Goal: Find specific page/section

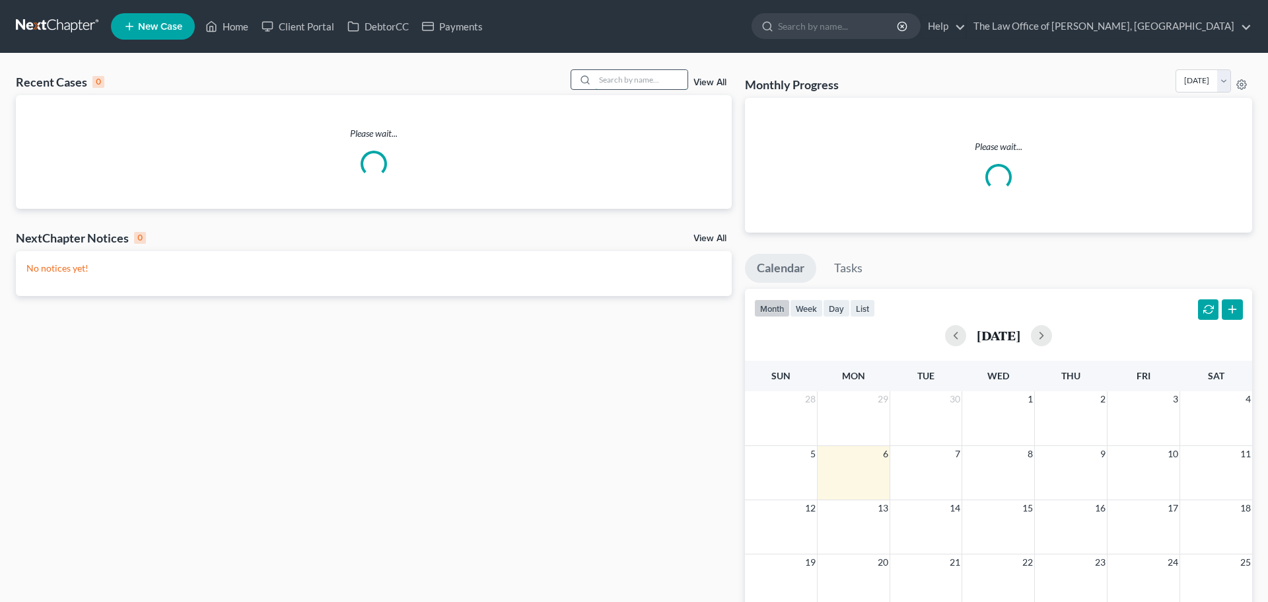
click at [651, 81] on input "search" at bounding box center [641, 79] width 92 height 19
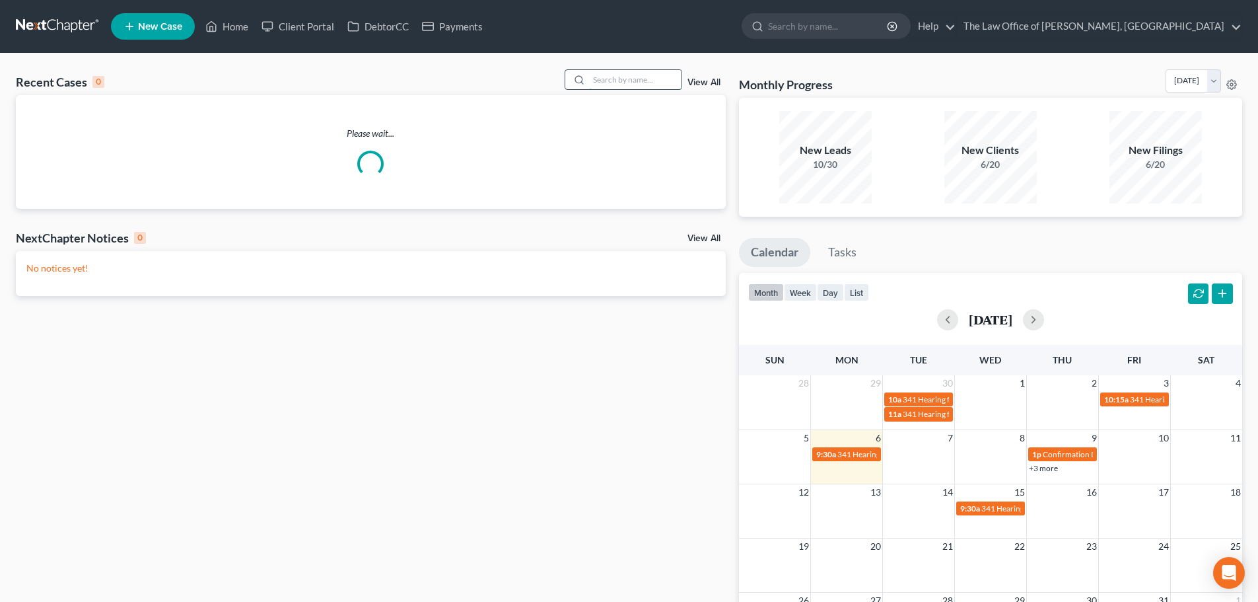
type input "a"
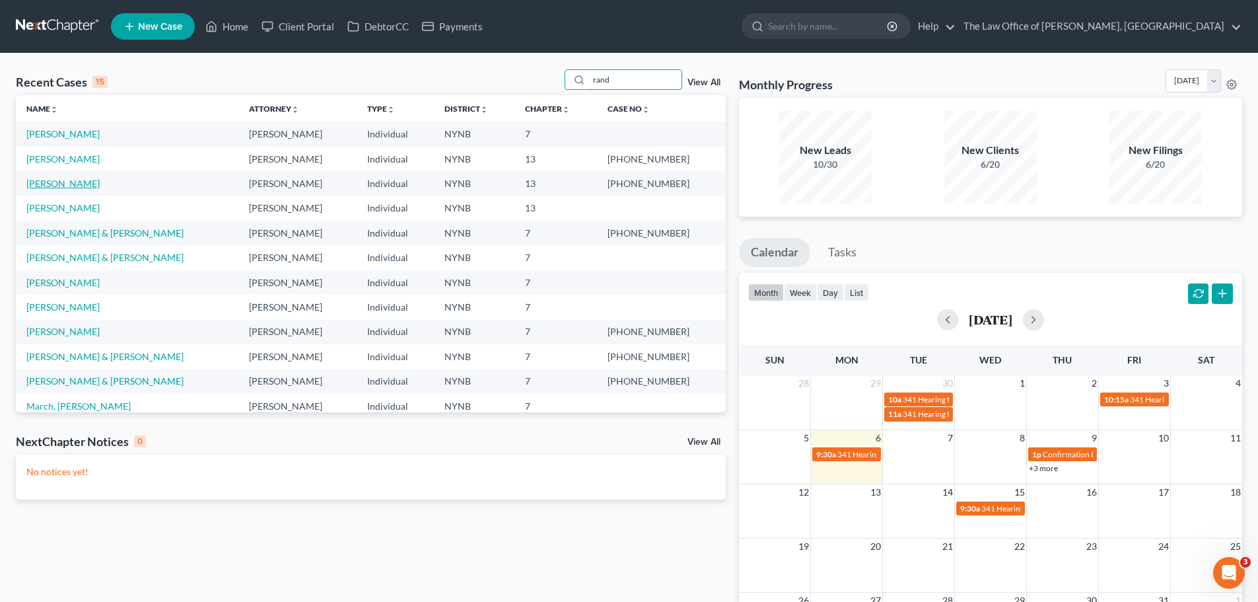
type input "rand"
click at [79, 180] on link "[PERSON_NAME]" at bounding box center [62, 183] width 73 height 11
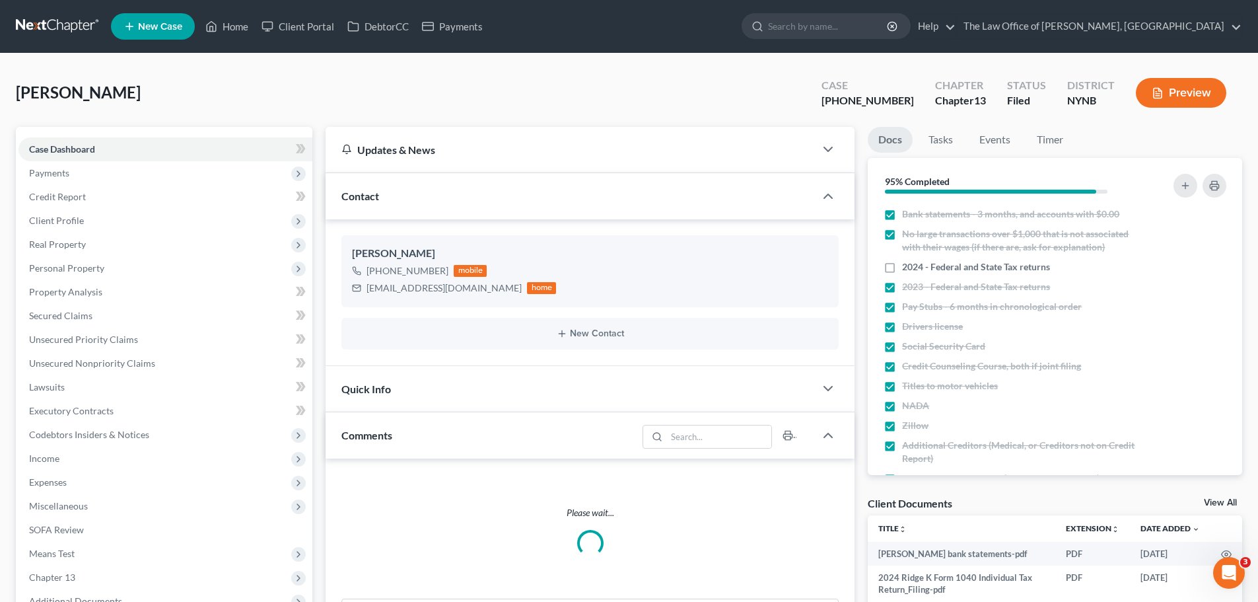
click at [864, 106] on div "[PHONE_NUMBER]" at bounding box center [868, 100] width 92 height 15
click at [890, 104] on div "[PHONE_NUMBER]" at bounding box center [868, 100] width 92 height 15
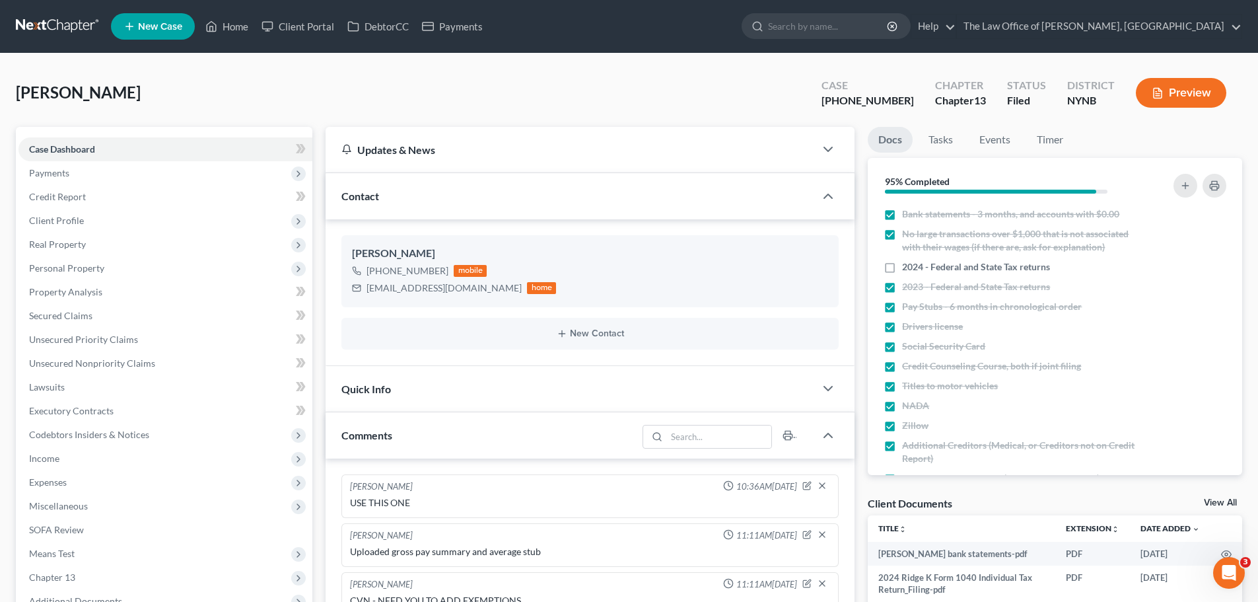
drag, startPoint x: 901, startPoint y: 98, endPoint x: 851, endPoint y: 100, distance: 50.9
click at [851, 100] on div "Case [PHONE_NUMBER]" at bounding box center [868, 94] width 114 height 39
